Goal: Transaction & Acquisition: Purchase product/service

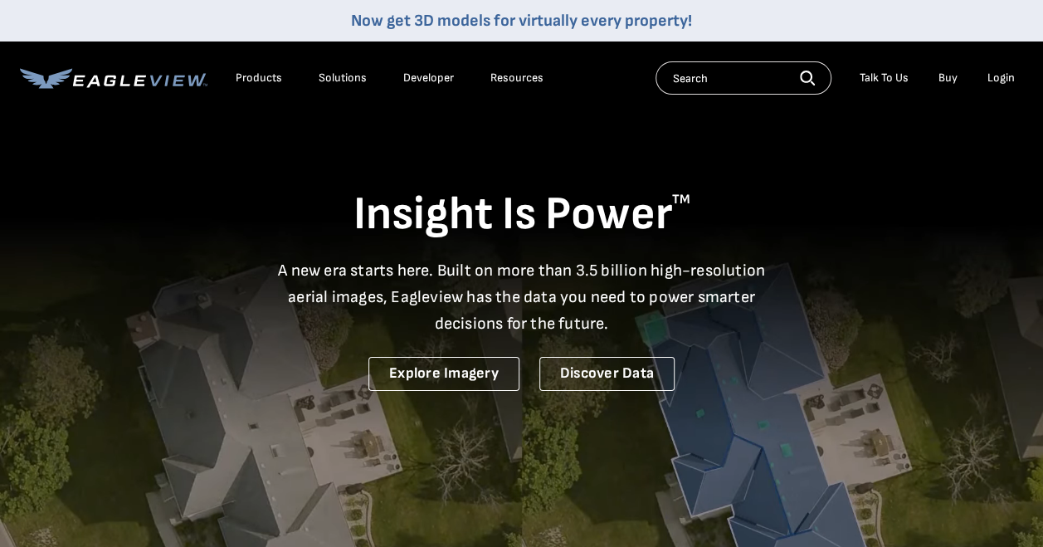
click at [991, 66] on li "Login" at bounding box center [1001, 78] width 44 height 25
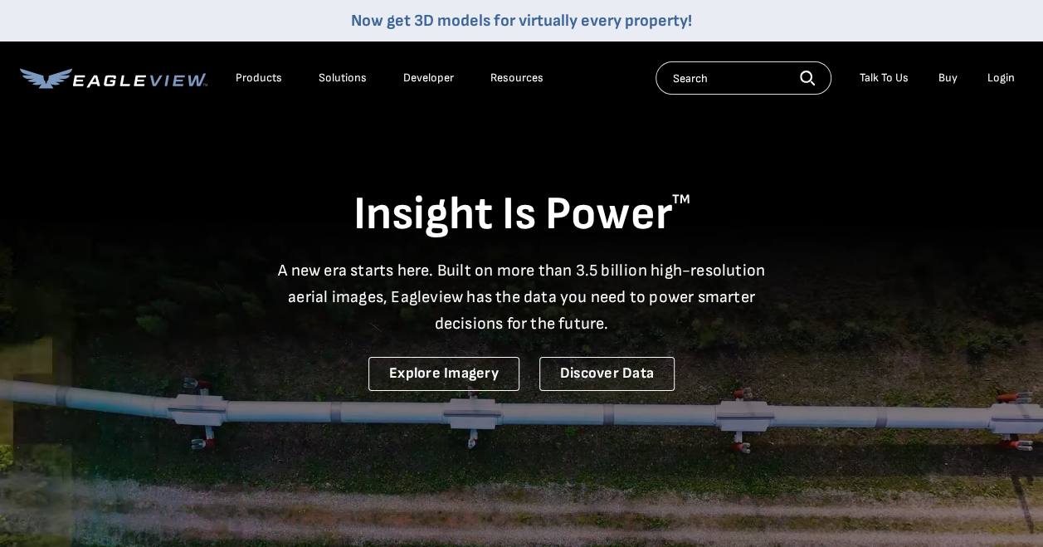
click at [992, 73] on div "Login" at bounding box center [1001, 78] width 27 height 15
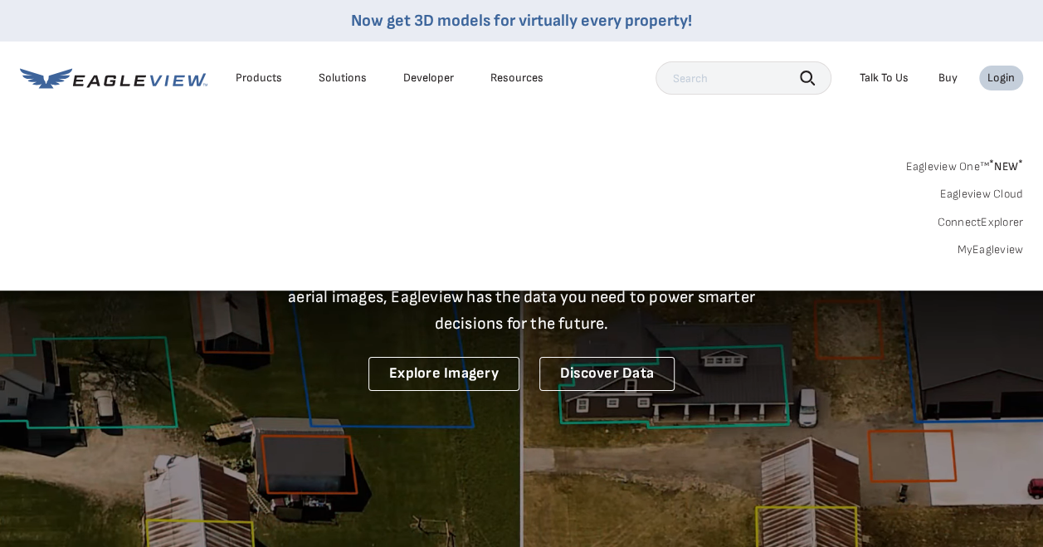
click at [978, 244] on link "MyEagleview" at bounding box center [990, 249] width 66 height 15
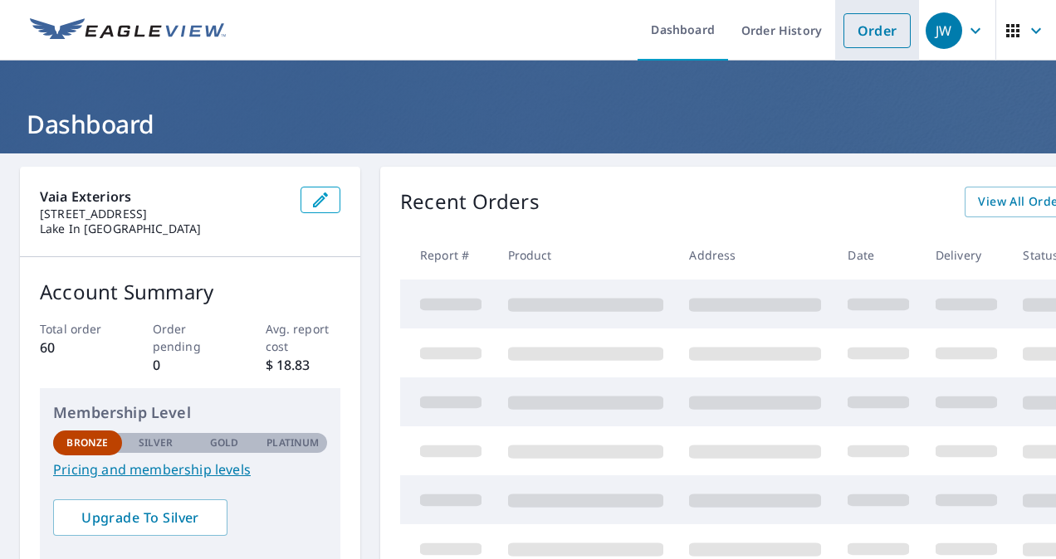
click at [870, 20] on link "Order" at bounding box center [876, 30] width 67 height 35
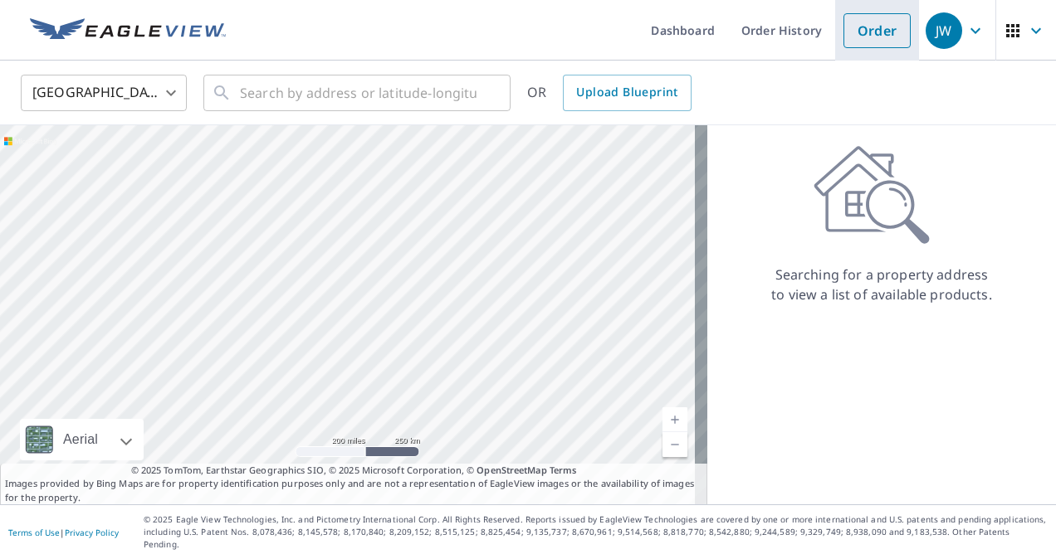
click at [870, 20] on link "Order" at bounding box center [876, 30] width 67 height 35
click at [317, 89] on input "text" at bounding box center [358, 93] width 237 height 46
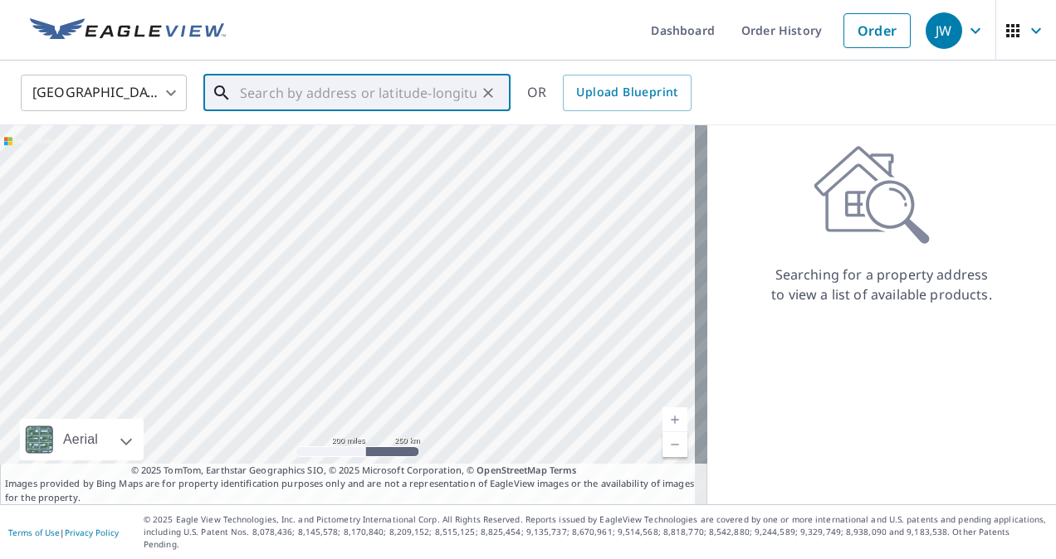
paste input "878 Deer Path Dr"
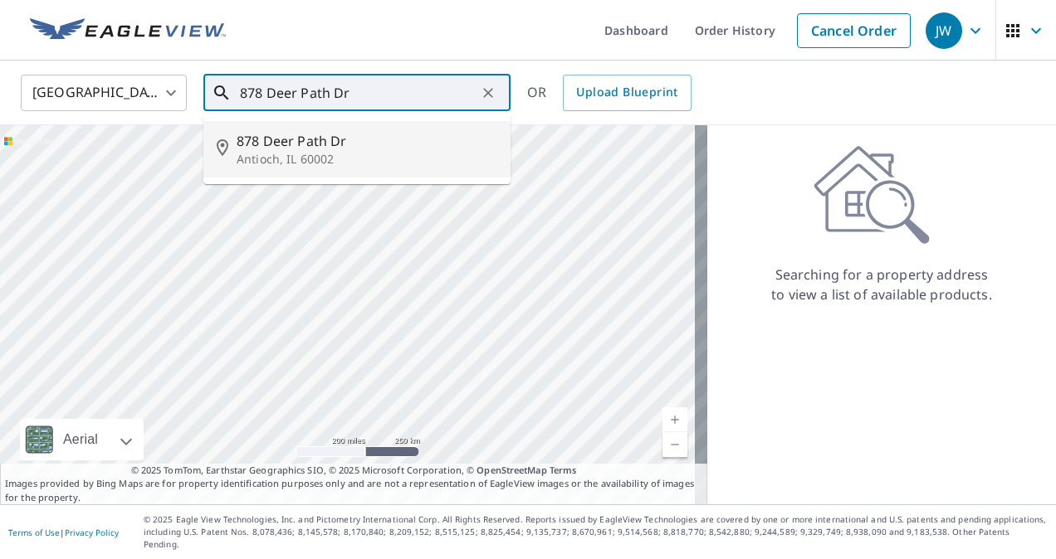
click at [347, 149] on span "878 Deer Path Dr" at bounding box center [367, 141] width 261 height 20
type input "[STREET_ADDRESS][PERSON_NAME]"
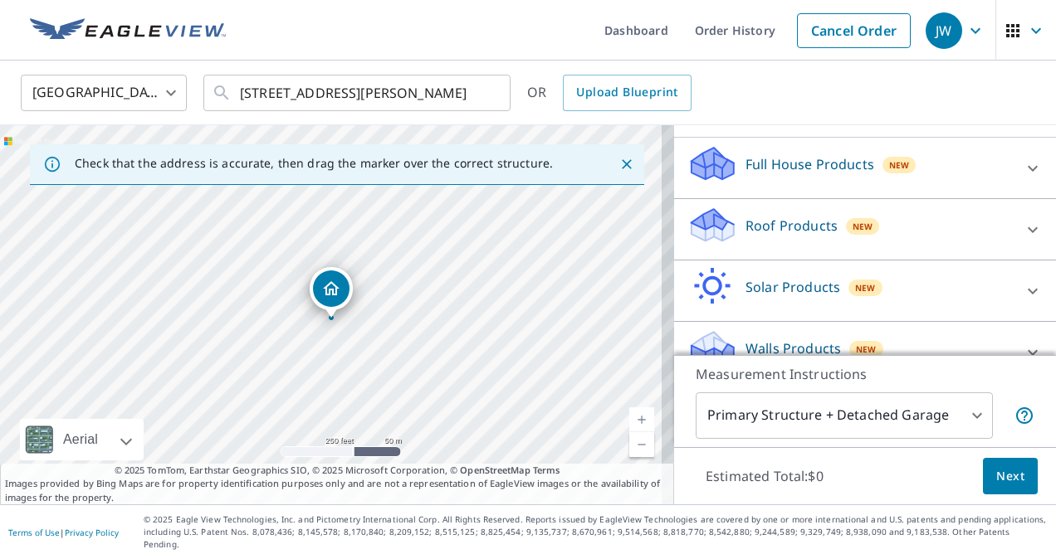
scroll to position [158, 0]
click at [1022, 231] on icon at bounding box center [1032, 231] width 20 height 20
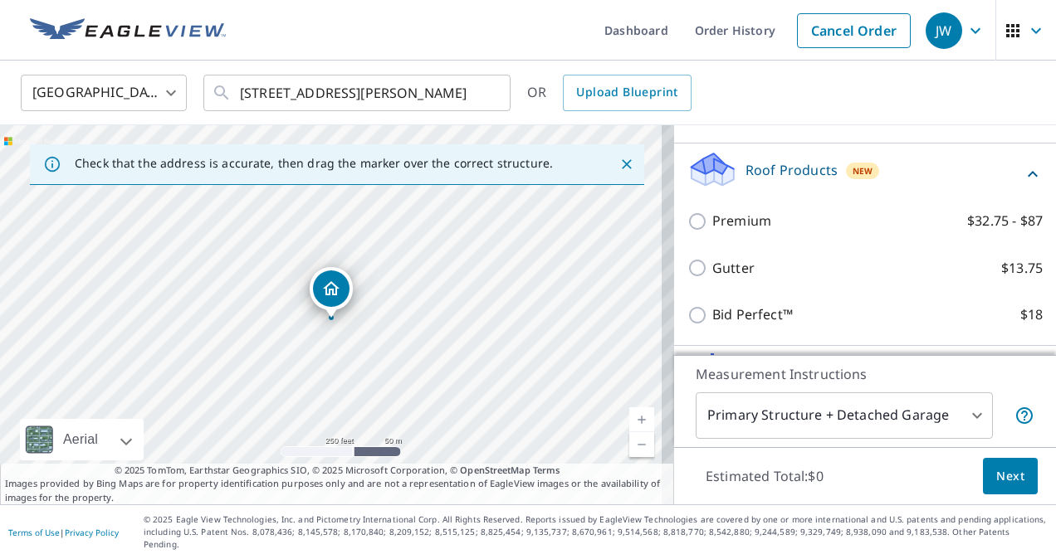
scroll to position [221, 0]
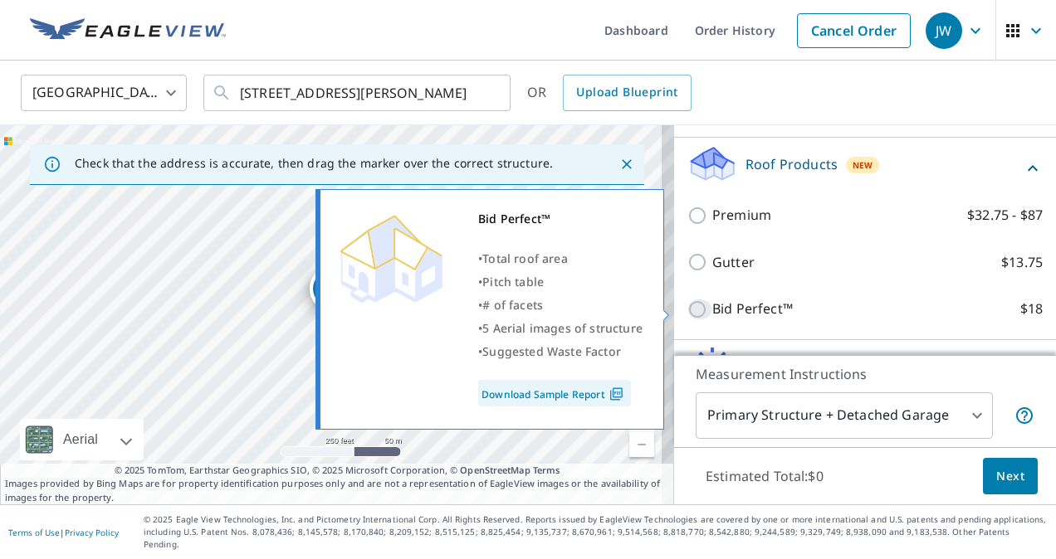
click at [698, 309] on input "Bid Perfect™ $18" at bounding box center [699, 310] width 25 height 20
checkbox input "true"
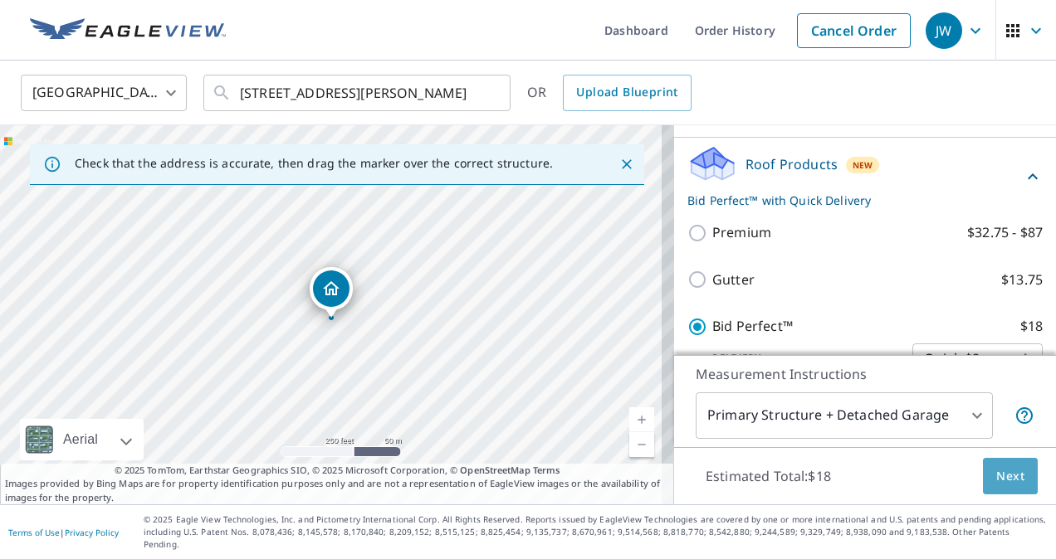
click at [992, 474] on button "Next" at bounding box center [1010, 476] width 55 height 37
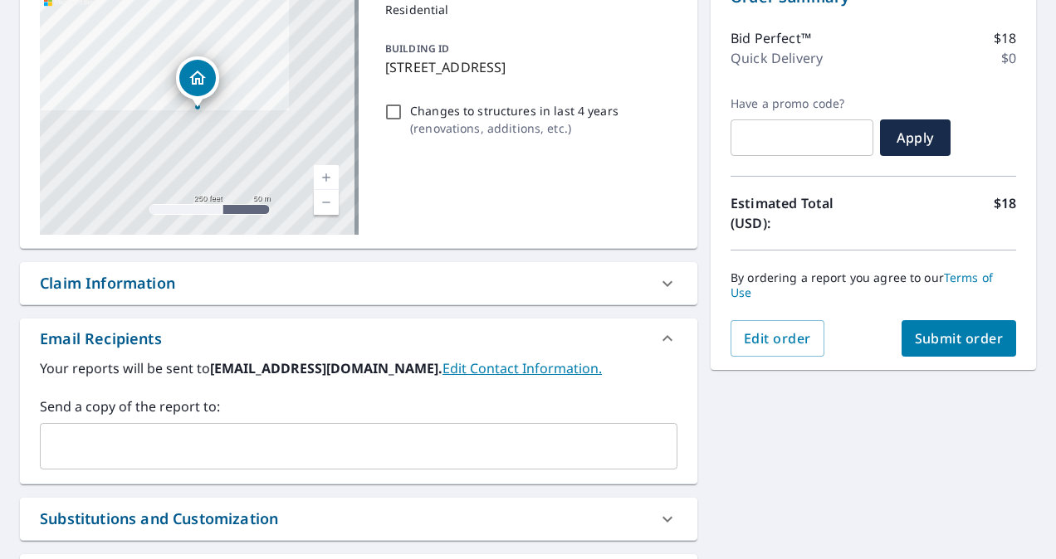
scroll to position [198, 0]
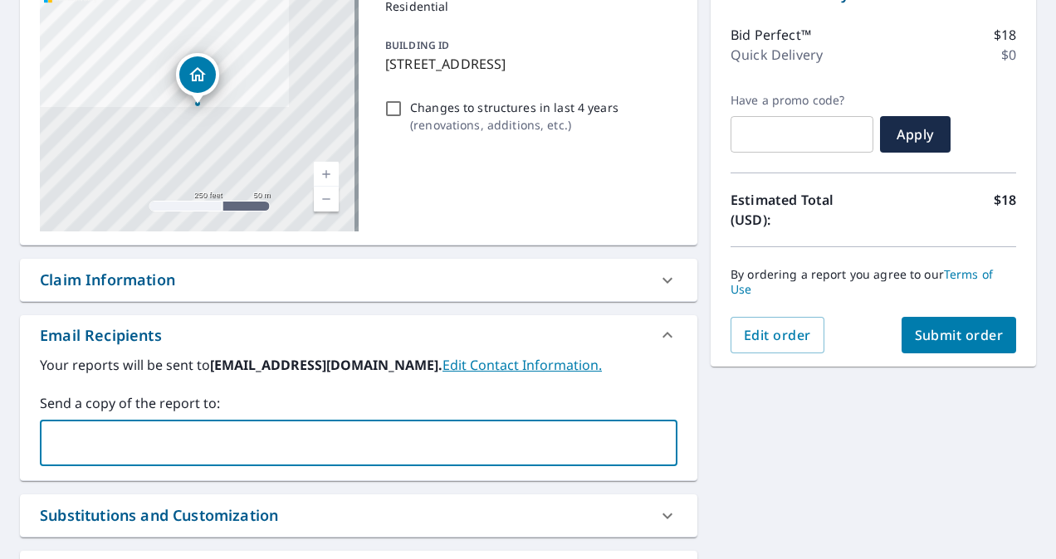
click at [322, 434] on input "text" at bounding box center [345, 443] width 597 height 32
type input "[EMAIL_ADDRESS][DOMAIN_NAME]"
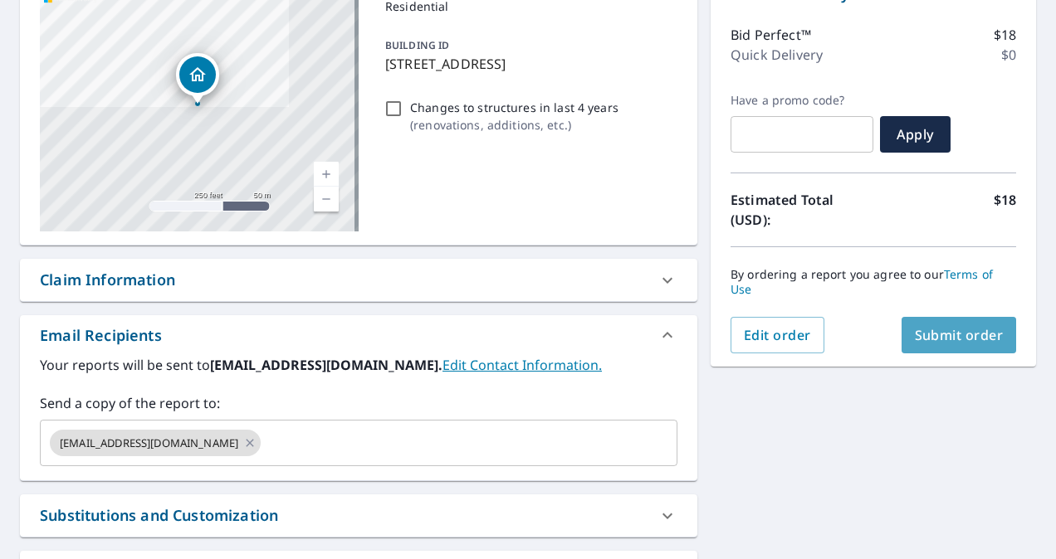
click at [966, 341] on span "Submit order" at bounding box center [958, 335] width 89 height 18
